Goal: Task Accomplishment & Management: Manage account settings

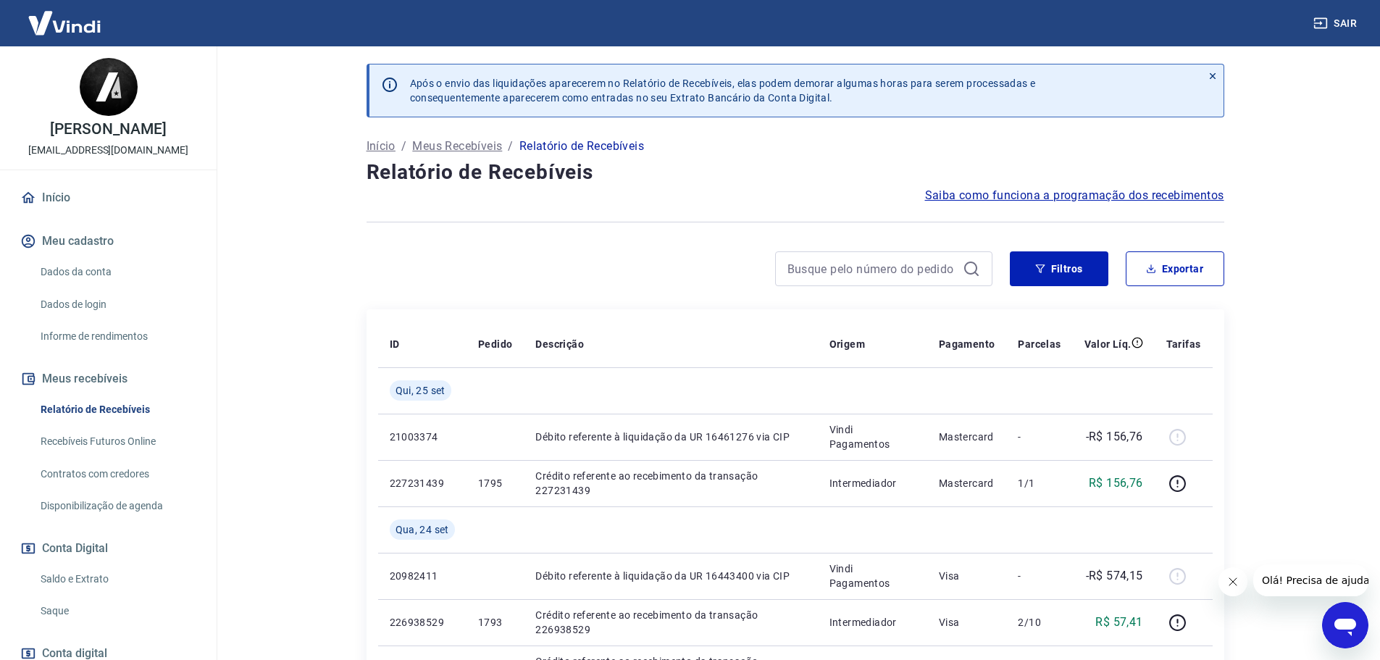
drag, startPoint x: 77, startPoint y: 580, endPoint x: 99, endPoint y: 553, distance: 35.5
click at [77, 580] on link "Saldo e Extrato" at bounding box center [117, 579] width 164 height 30
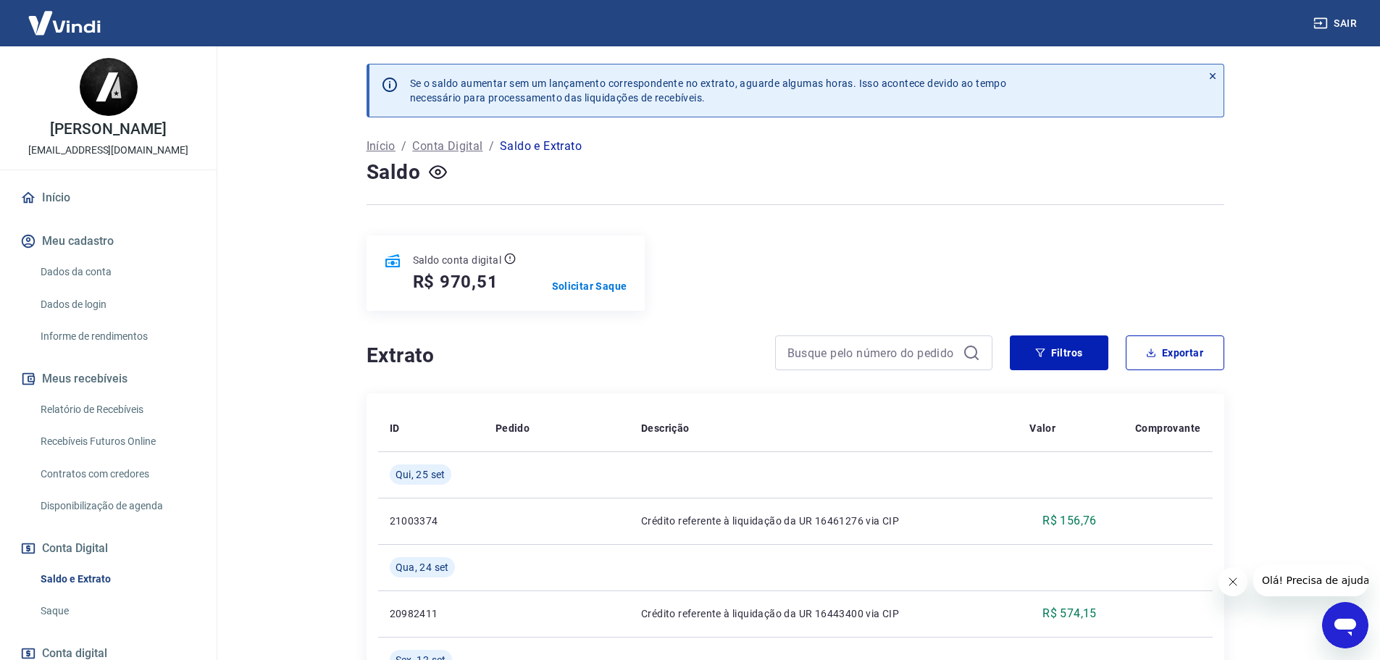
drag, startPoint x: 55, startPoint y: 608, endPoint x: 67, endPoint y: 608, distance: 11.6
click at [55, 609] on link "Saque" at bounding box center [117, 611] width 164 height 30
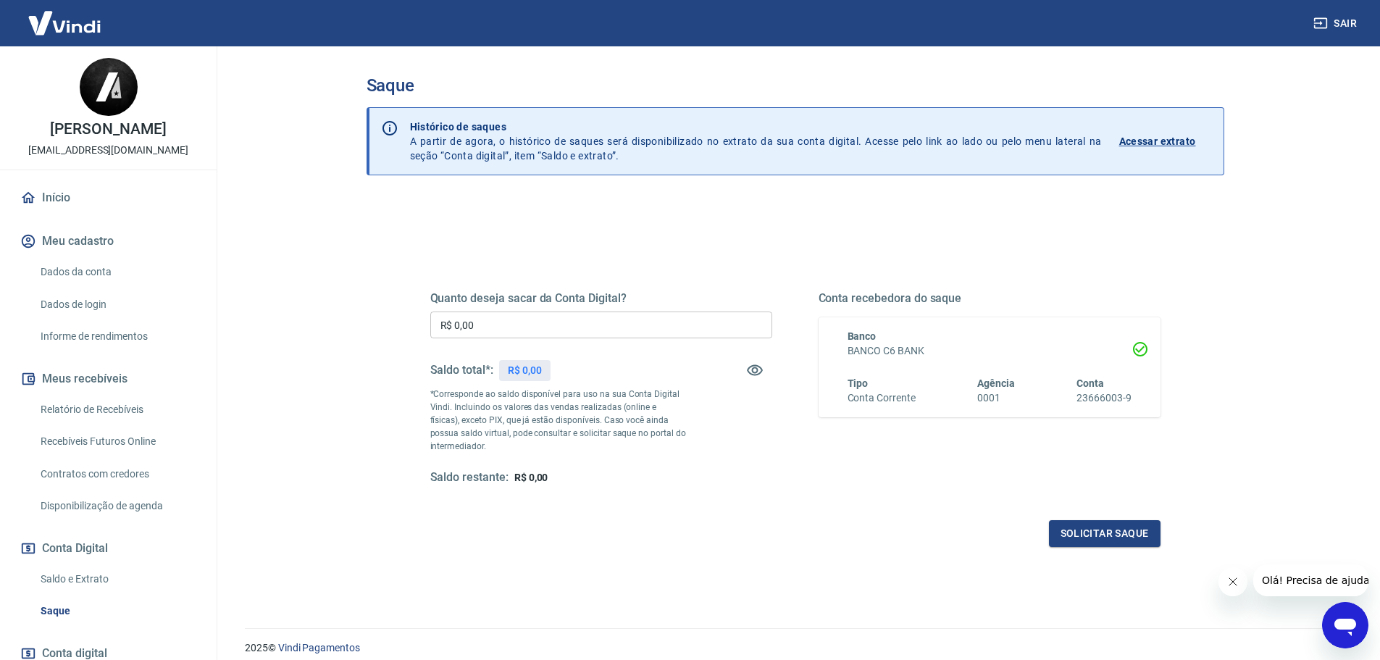
click at [524, 322] on input "R$ 0,00" at bounding box center [601, 325] width 342 height 27
type input "R$ 970,51"
click at [651, 504] on div "Quanto deseja sacar da Conta Digital? R$ 970,51 ​ Saldo total*: R$ 970,51 *Corr…" at bounding box center [795, 401] width 730 height 291
click at [1096, 533] on button "Solicitar saque" at bounding box center [1105, 533] width 112 height 27
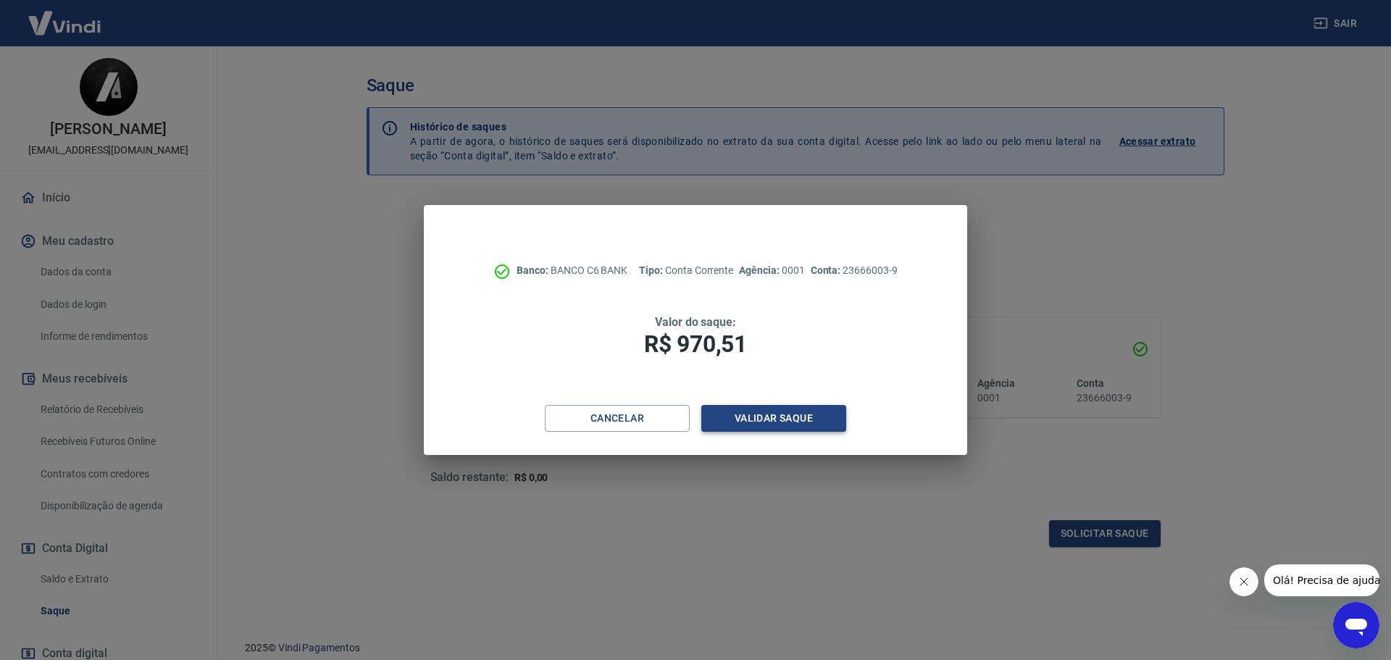
click at [769, 419] on button "Validar saque" at bounding box center [773, 418] width 145 height 27
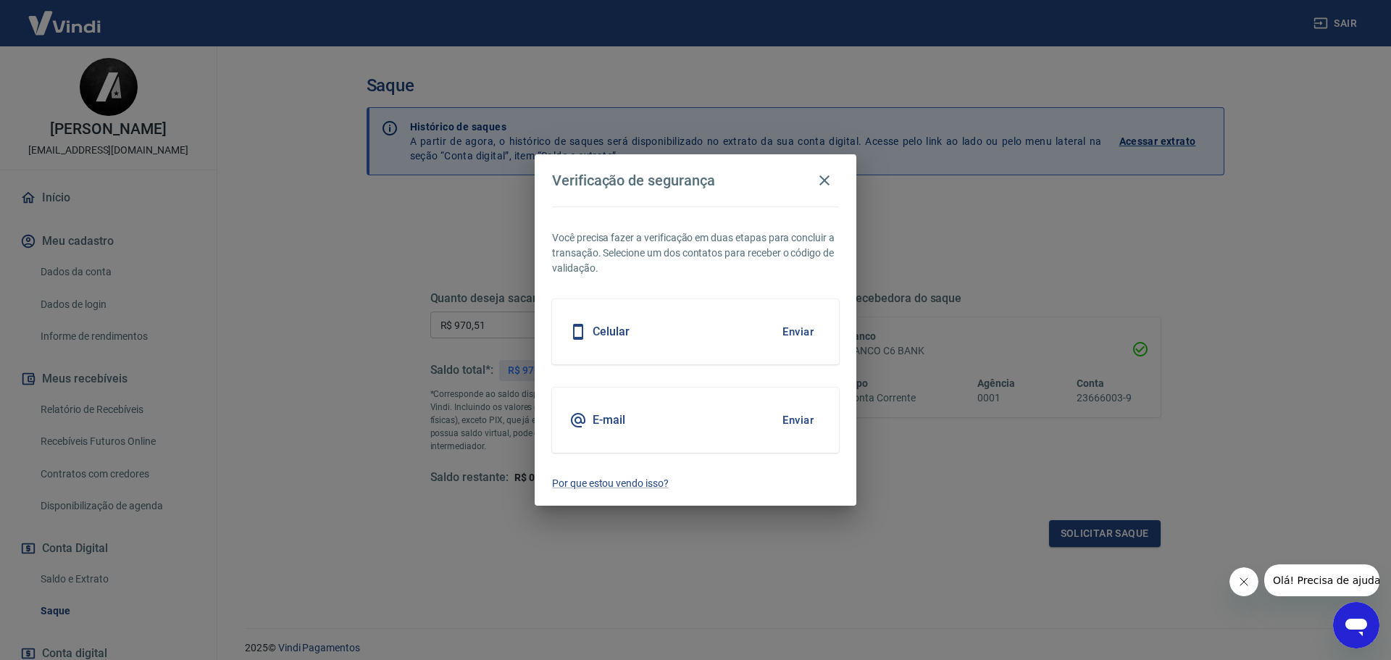
click at [789, 336] on button "Enviar" at bounding box center [798, 332] width 47 height 30
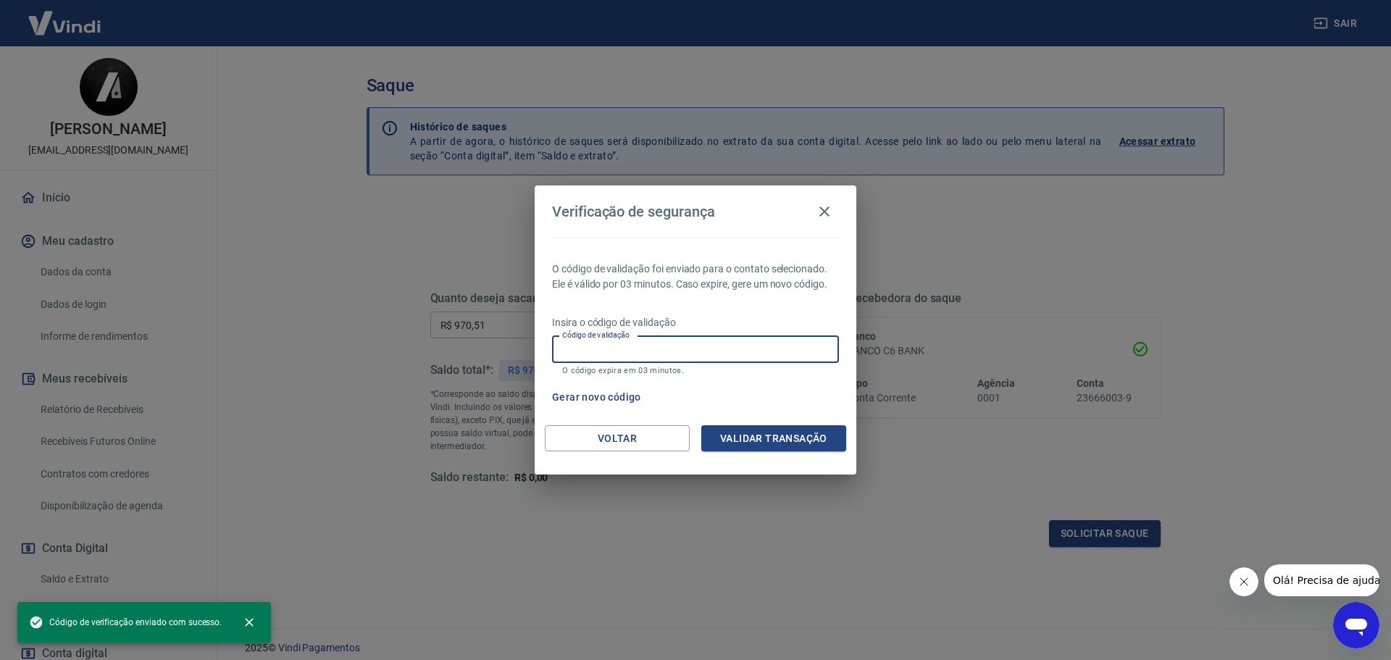
click at [652, 356] on input "Código de validação" at bounding box center [695, 349] width 287 height 27
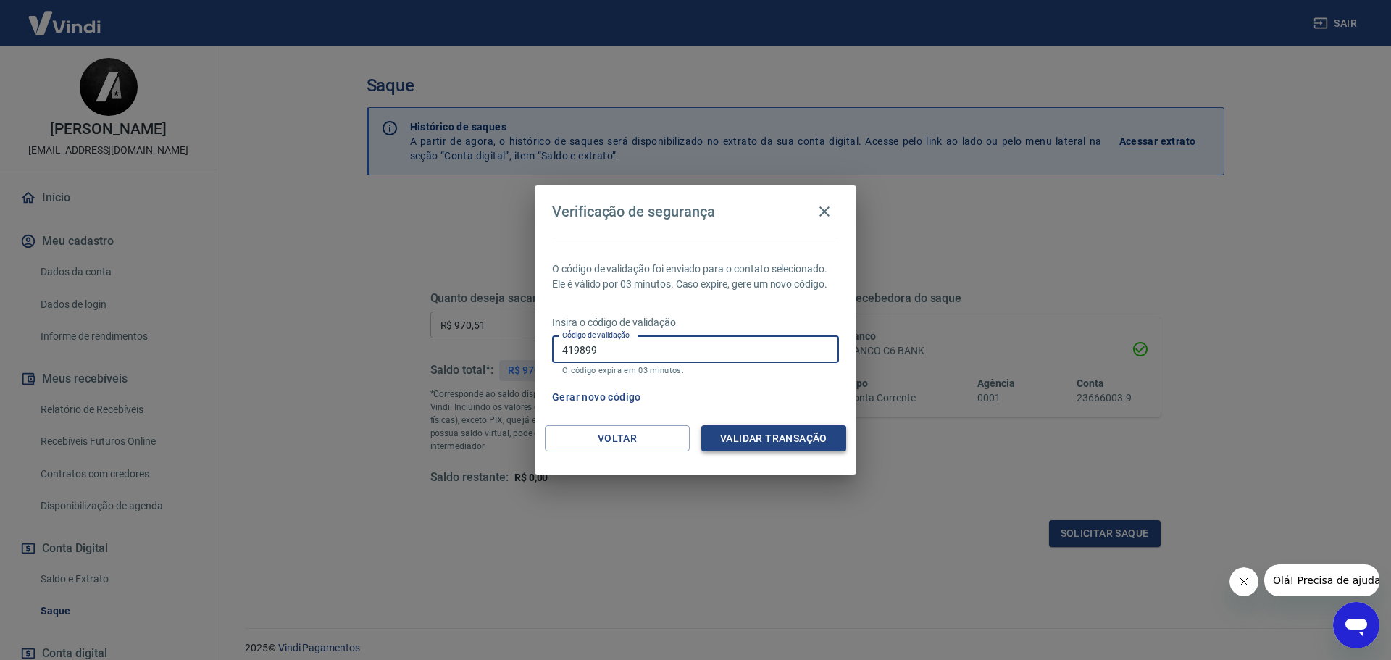
type input "419899"
click at [764, 439] on button "Validar transação" at bounding box center [773, 438] width 145 height 27
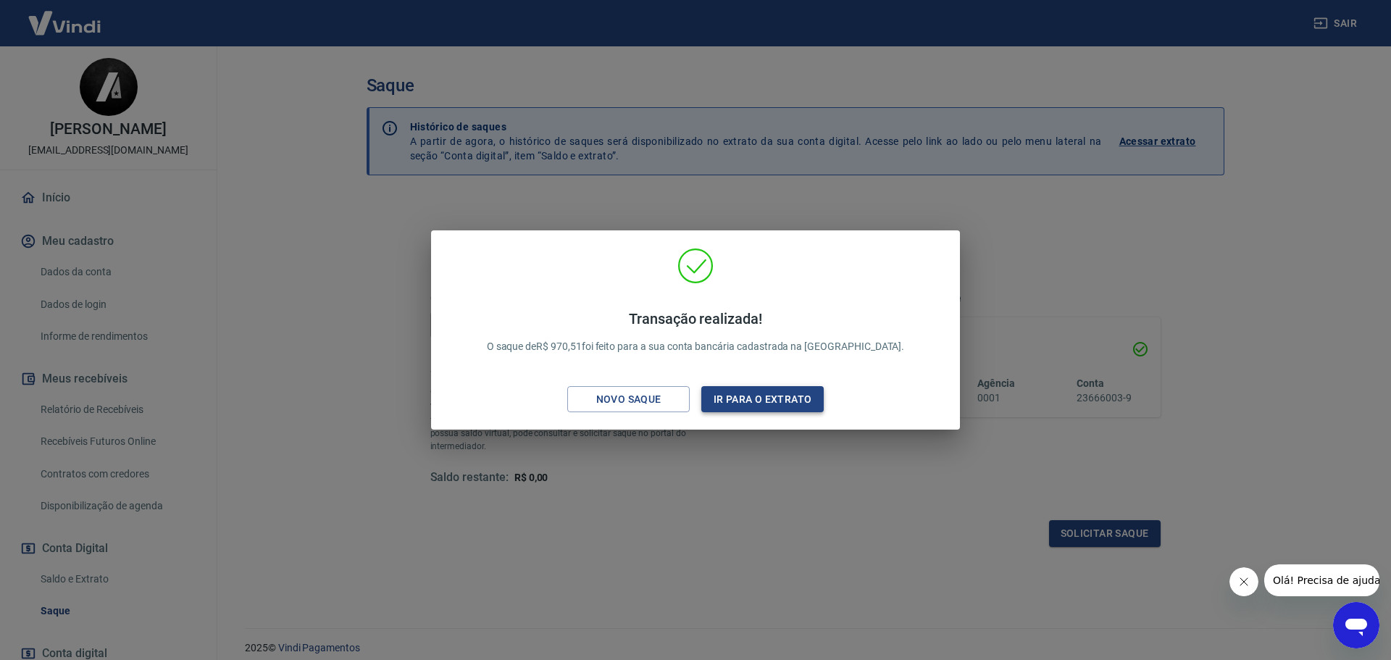
click at [752, 398] on button "Ir para o extrato" at bounding box center [762, 399] width 122 height 27
